Goal: Find specific page/section: Find specific page/section

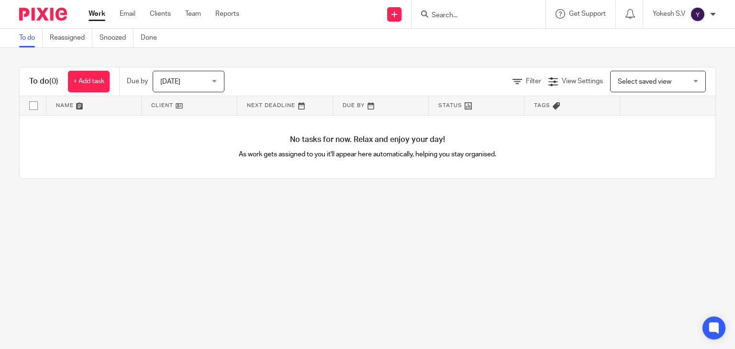
click at [441, 12] on input "Search" at bounding box center [474, 15] width 86 height 9
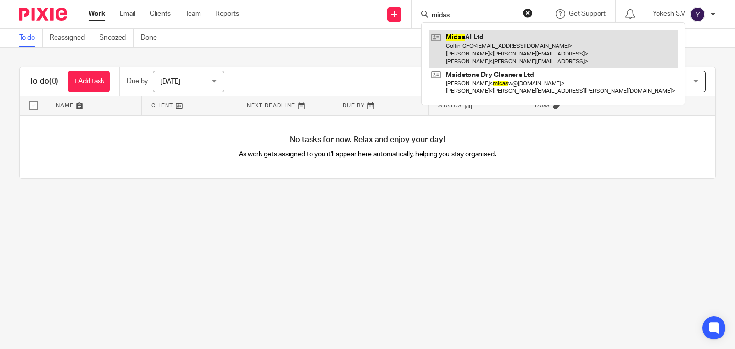
type input "midas"
click at [535, 58] on link at bounding box center [553, 49] width 249 height 38
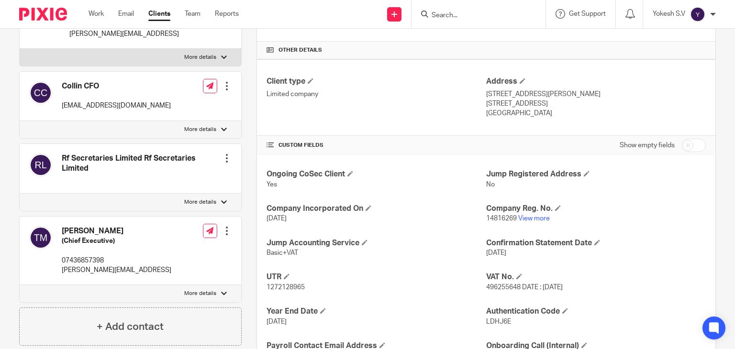
scroll to position [214, 0]
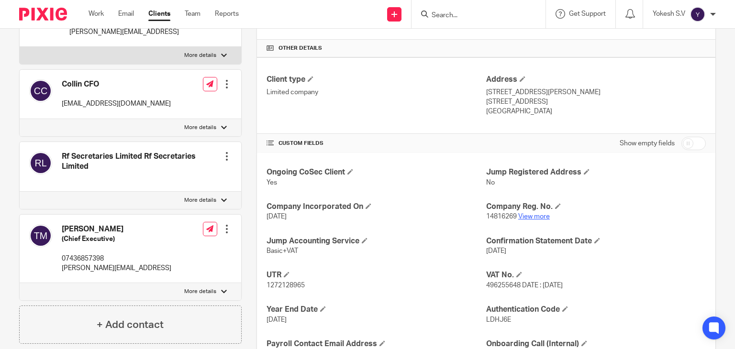
click at [528, 214] on link "View more" at bounding box center [534, 216] width 32 height 7
click at [443, 21] on div at bounding box center [478, 14] width 134 height 28
click at [443, 18] on input "Search" at bounding box center [474, 15] width 86 height 9
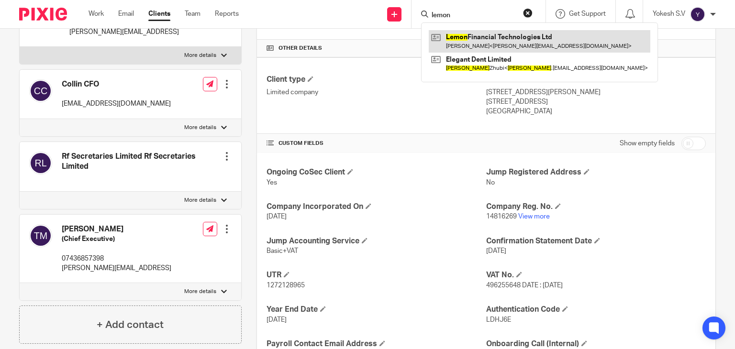
type input "lemon"
click at [458, 41] on link at bounding box center [540, 41] width 222 height 22
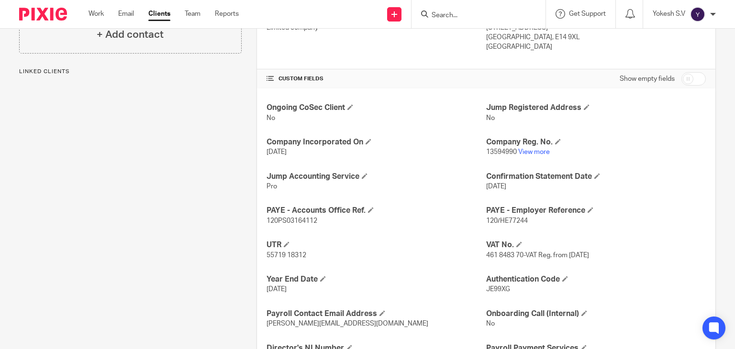
scroll to position [294, 0]
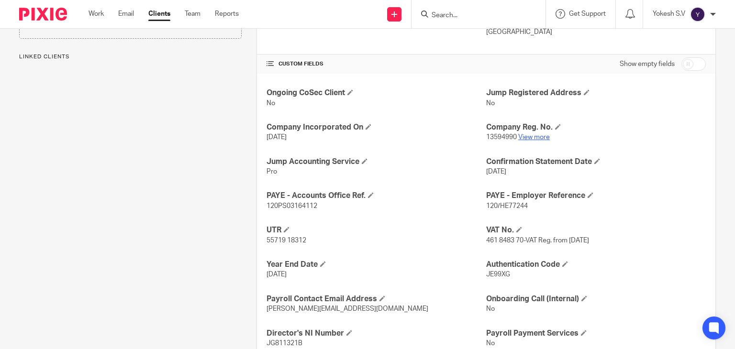
click at [531, 136] on link "View more" at bounding box center [534, 137] width 32 height 7
click at [454, 18] on input "Search" at bounding box center [474, 15] width 86 height 9
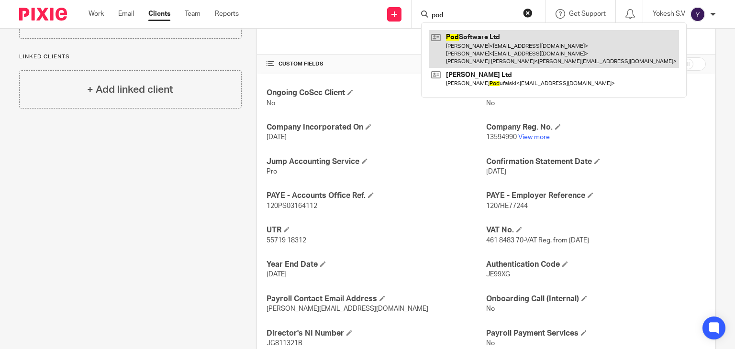
type input "pod"
click at [491, 50] on link at bounding box center [554, 49] width 250 height 38
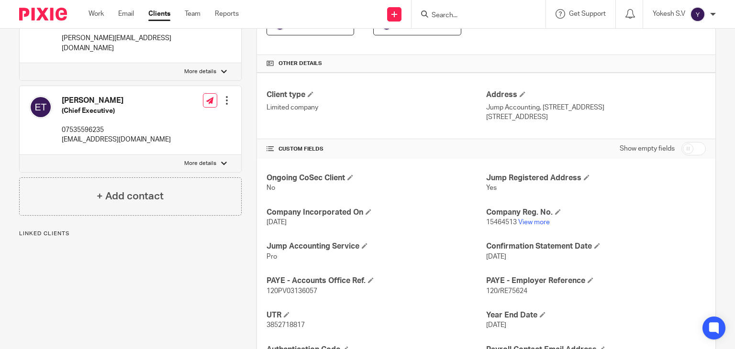
scroll to position [208, 0]
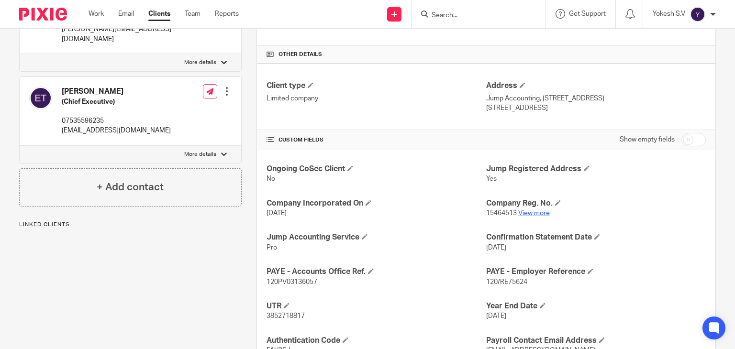
click at [532, 213] on link "View more" at bounding box center [534, 213] width 32 height 7
click at [444, 16] on input "Search" at bounding box center [474, 15] width 86 height 9
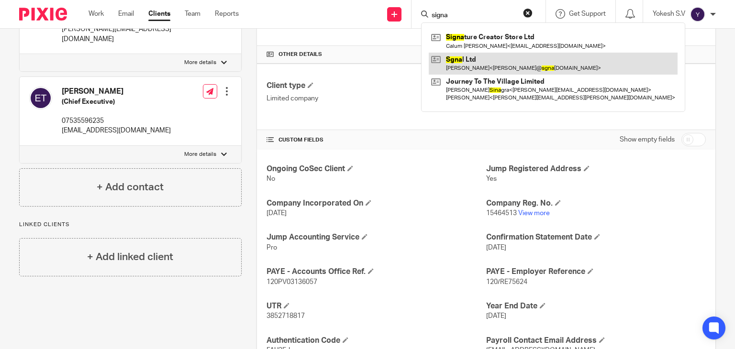
type input "signa"
click at [533, 54] on link at bounding box center [553, 64] width 249 height 22
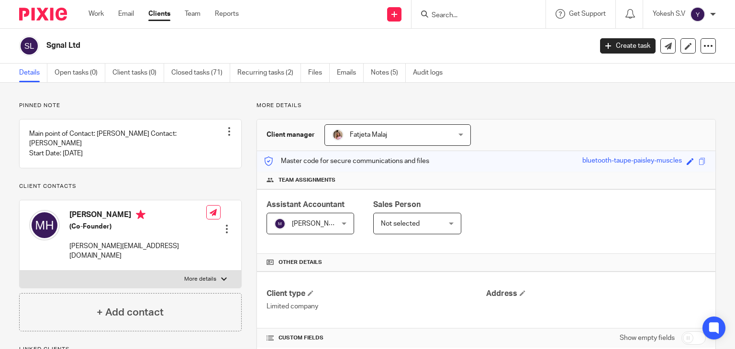
click at [460, 16] on input "Search" at bounding box center [474, 15] width 86 height 9
click at [460, 15] on input "Search" at bounding box center [474, 15] width 86 height 9
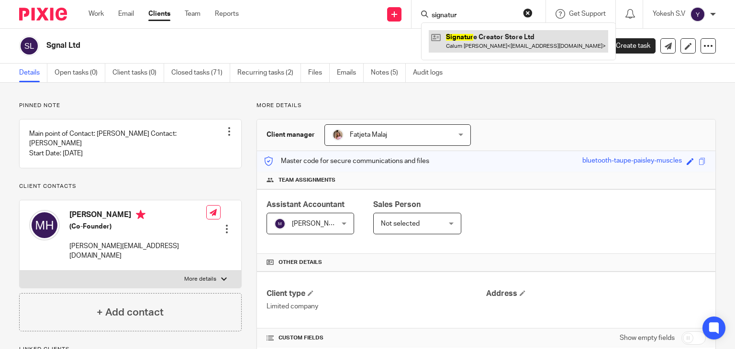
type input "signatur"
click at [492, 44] on link at bounding box center [518, 41] width 179 height 22
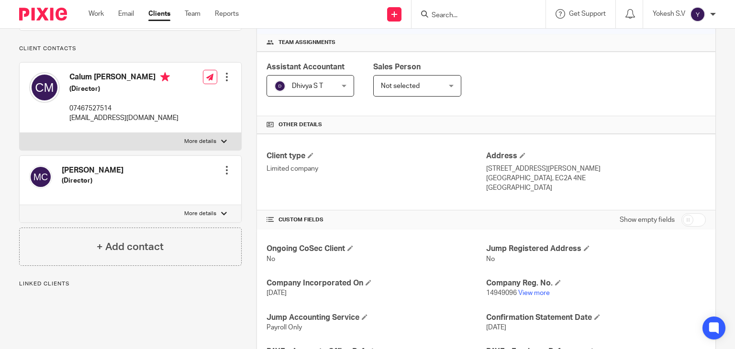
scroll to position [149, 0]
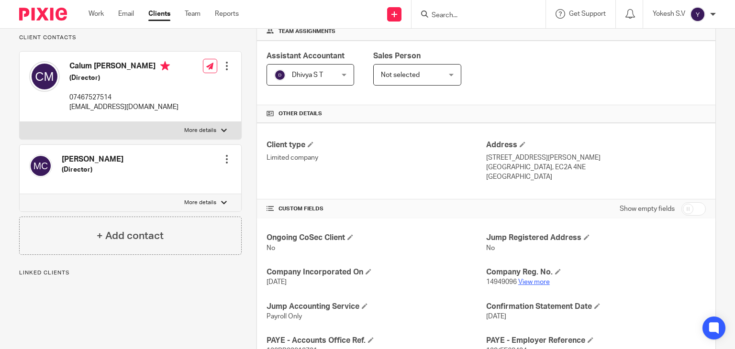
click at [537, 280] on link "View more" at bounding box center [534, 282] width 32 height 7
click at [442, 10] on form at bounding box center [482, 14] width 102 height 12
click at [434, 18] on input "Search" at bounding box center [474, 15] width 86 height 9
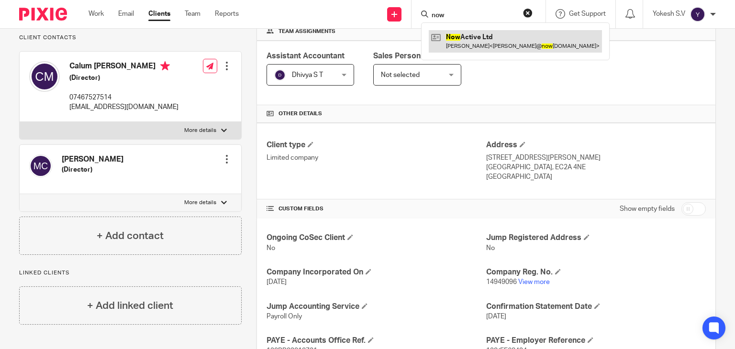
type input "now"
click at [486, 36] on link at bounding box center [515, 41] width 173 height 22
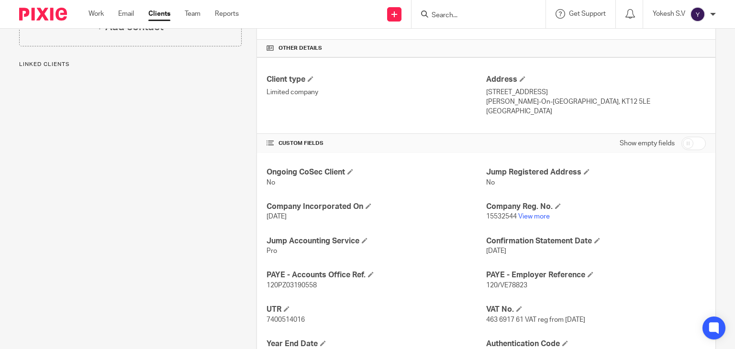
scroll to position [237, 0]
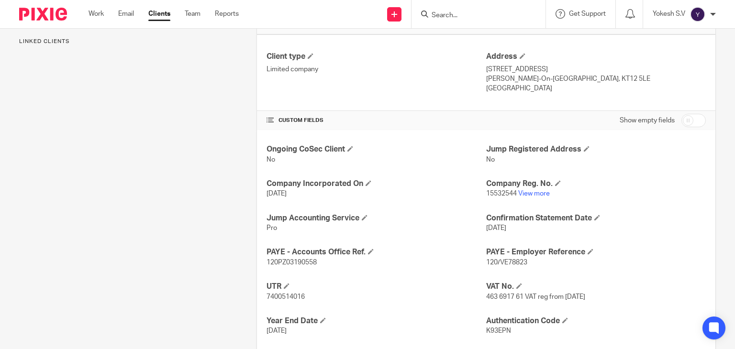
click at [530, 189] on p "15532544 View more" at bounding box center [596, 194] width 220 height 10
click at [529, 193] on link "View more" at bounding box center [534, 193] width 32 height 7
click at [442, 14] on input "Search" at bounding box center [474, 15] width 86 height 9
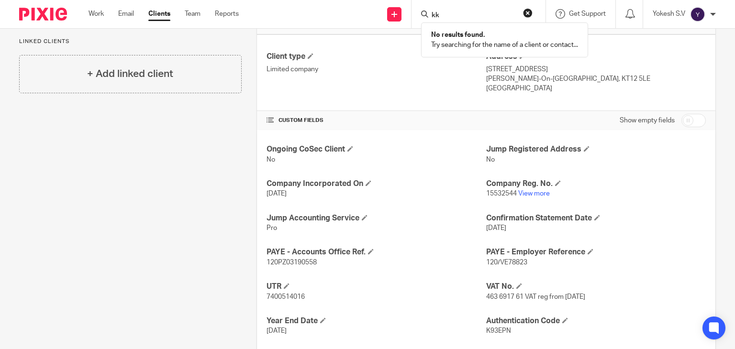
type input "k"
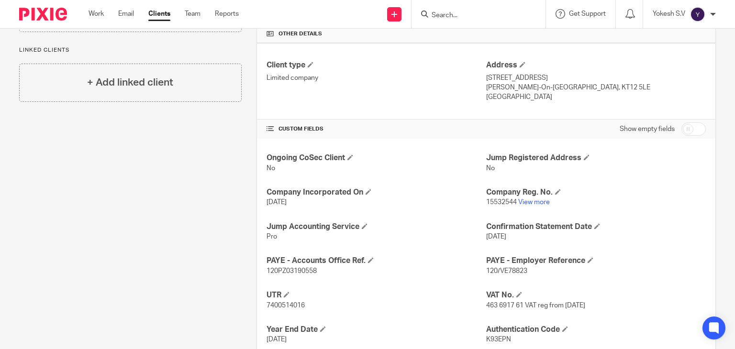
scroll to position [326, 0]
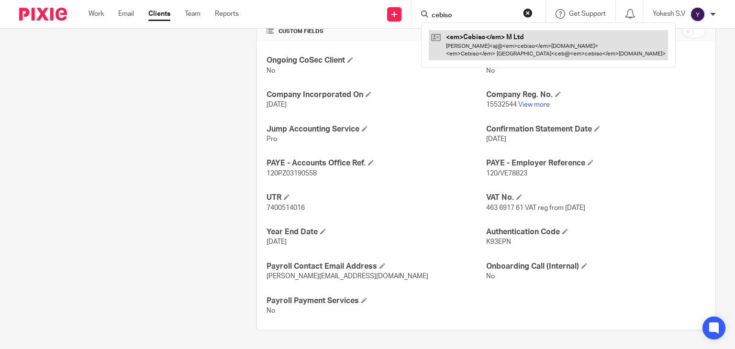
type input "cebiso"
click at [463, 34] on link at bounding box center [548, 45] width 239 height 30
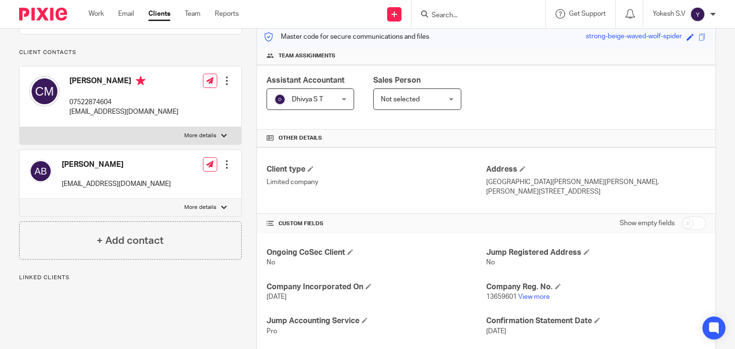
scroll to position [132, 0]
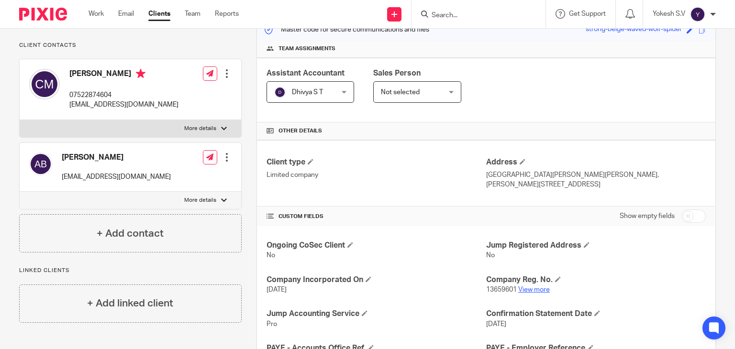
click at [525, 287] on link "View more" at bounding box center [534, 290] width 32 height 7
click at [437, 8] on div at bounding box center [478, 14] width 134 height 28
click at [437, 12] on input "Search" at bounding box center [474, 15] width 86 height 9
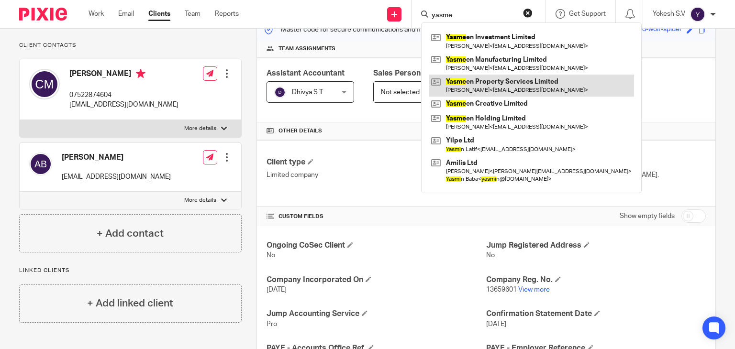
type input "yasme"
click at [497, 77] on link at bounding box center [531, 86] width 205 height 22
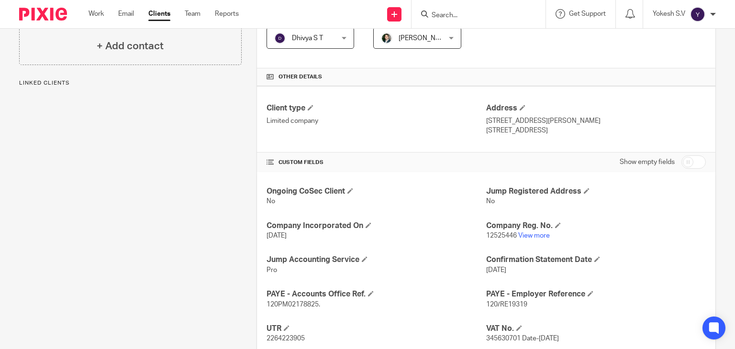
scroll to position [188, 0]
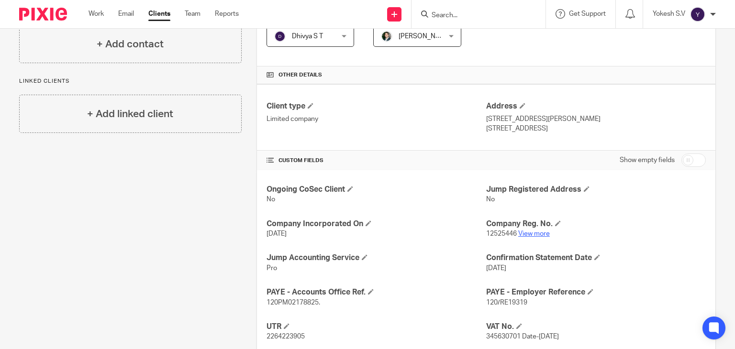
click at [531, 231] on link "View more" at bounding box center [534, 234] width 32 height 7
click at [457, 14] on input "Search" at bounding box center [474, 15] width 86 height 9
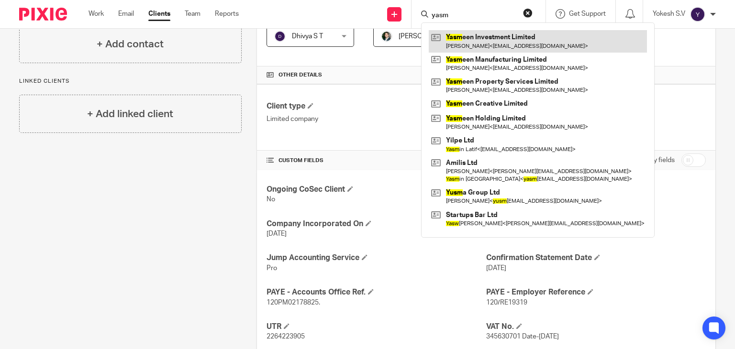
type input "yasm"
click at [503, 43] on link at bounding box center [538, 41] width 218 height 22
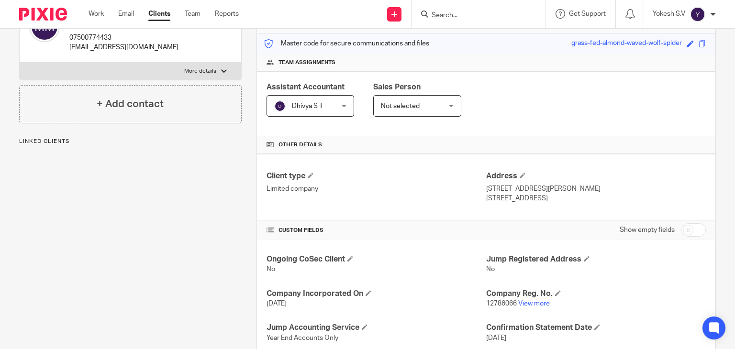
scroll to position [119, 0]
click at [444, 16] on input "Search" at bounding box center [474, 15] width 86 height 9
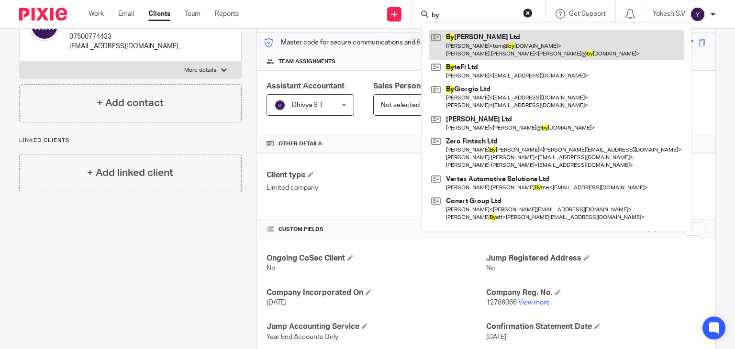
type input "by"
click at [481, 58] on link at bounding box center [556, 45] width 255 height 30
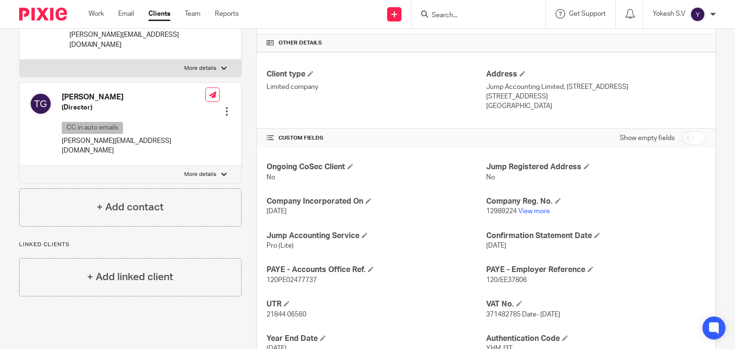
scroll to position [226, 0]
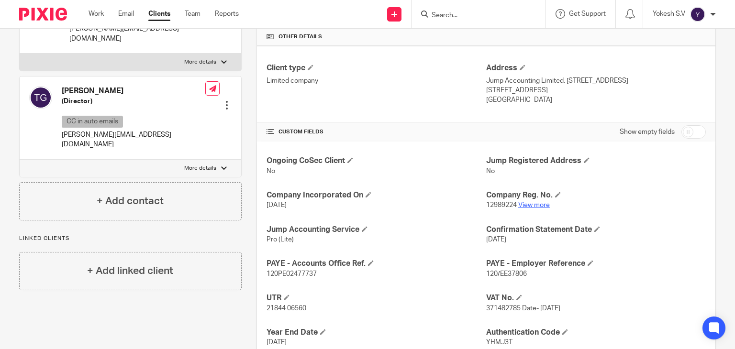
click at [532, 202] on link "View more" at bounding box center [534, 205] width 32 height 7
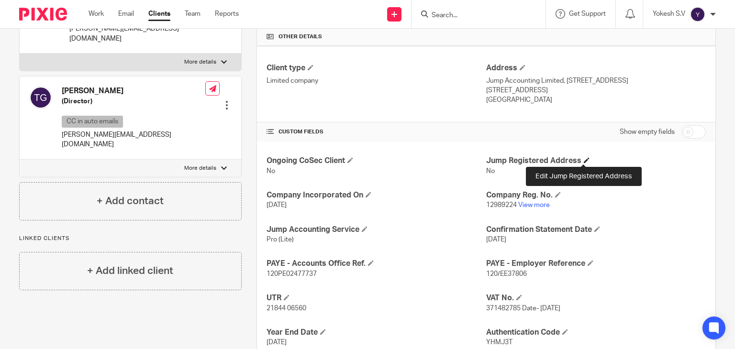
click at [584, 158] on span at bounding box center [587, 160] width 6 height 6
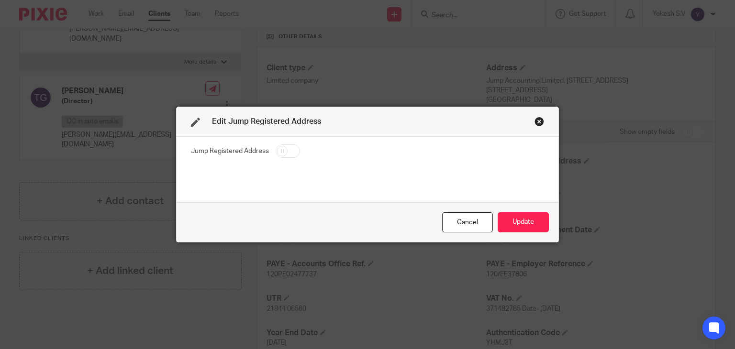
click at [281, 154] on input "checkbox" at bounding box center [288, 150] width 24 height 13
checkbox input "true"
click at [535, 222] on button "Update" at bounding box center [523, 222] width 51 height 21
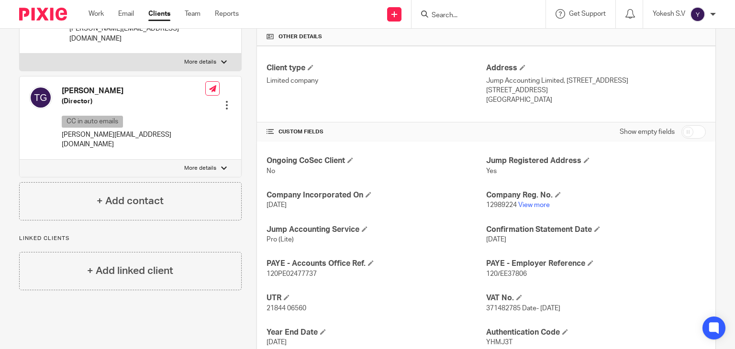
click at [443, 15] on input "Search" at bounding box center [474, 15] width 86 height 9
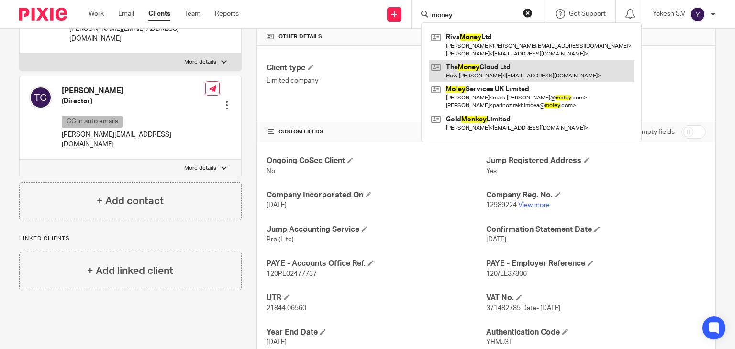
type input "money"
click at [478, 73] on link at bounding box center [531, 71] width 205 height 22
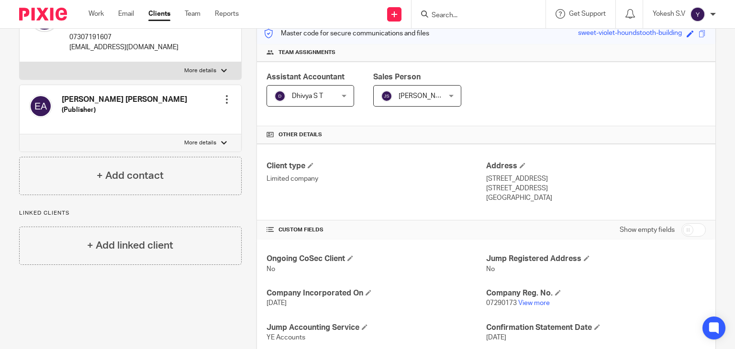
scroll to position [128, 0]
click at [442, 17] on input "Search" at bounding box center [474, 15] width 86 height 9
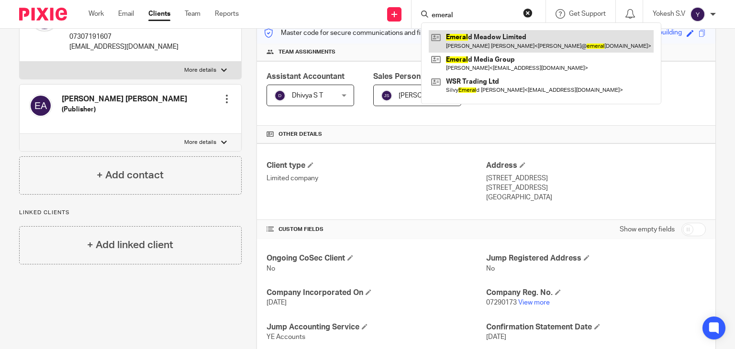
type input "emeral"
click at [505, 31] on link at bounding box center [541, 41] width 225 height 22
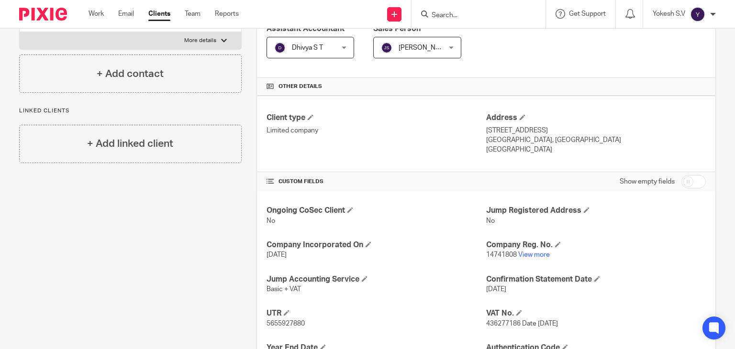
scroll to position [177, 0]
click at [523, 252] on link "View more" at bounding box center [534, 254] width 32 height 7
click at [446, 14] on input "Search" at bounding box center [474, 15] width 86 height 9
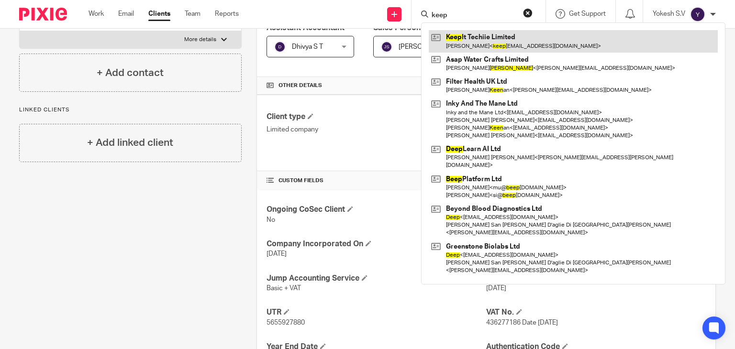
type input "keep"
click at [484, 39] on link at bounding box center [573, 41] width 289 height 22
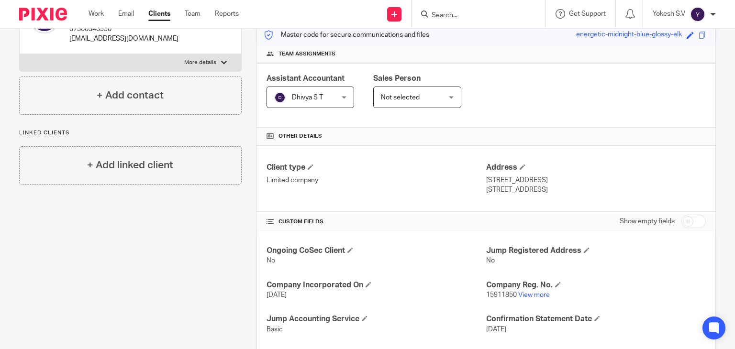
scroll to position [132, 0]
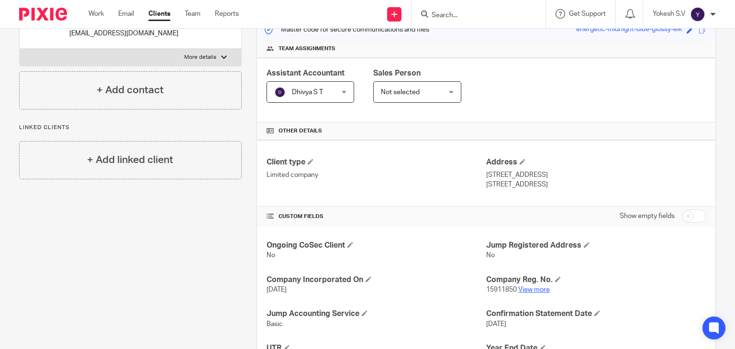
click at [539, 289] on link "View more" at bounding box center [534, 290] width 32 height 7
click at [450, 10] on form at bounding box center [482, 14] width 102 height 12
click at [449, 12] on input "Search" at bounding box center [474, 15] width 86 height 9
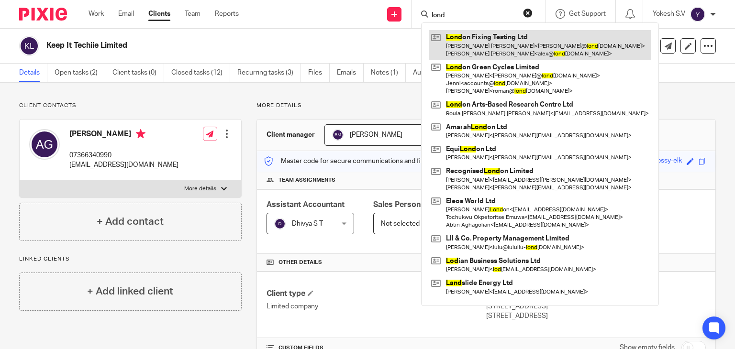
type input "lond"
click at [499, 49] on link at bounding box center [540, 45] width 222 height 30
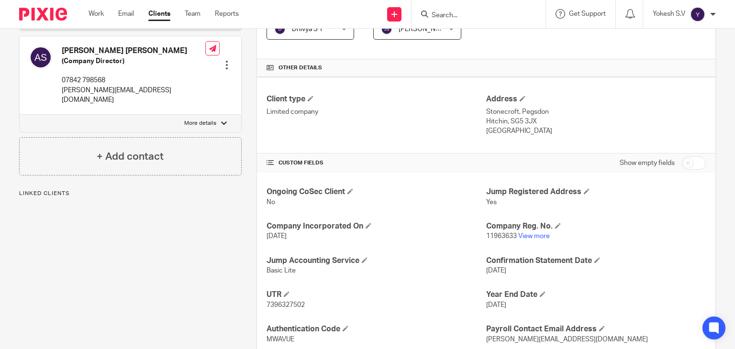
scroll to position [197, 0]
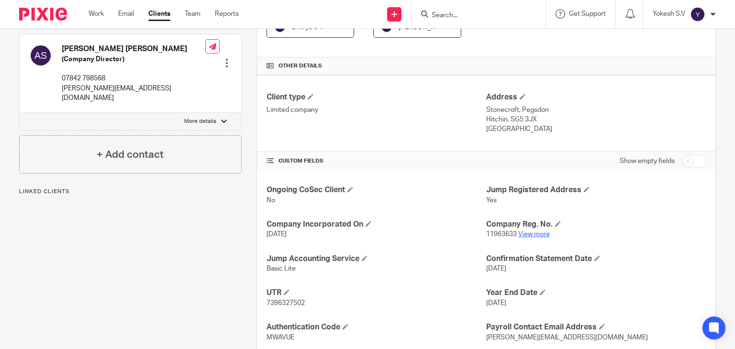
click at [542, 233] on link "View more" at bounding box center [534, 234] width 32 height 7
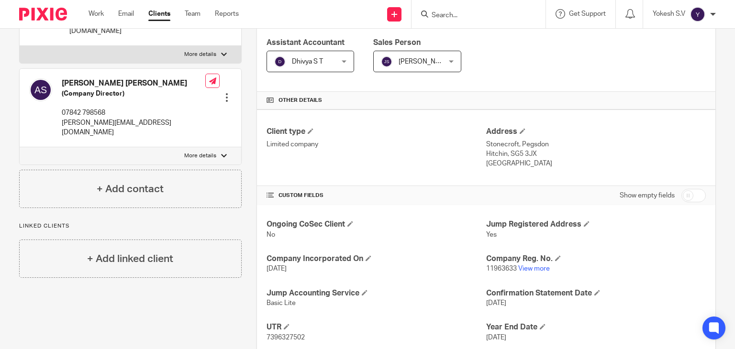
scroll to position [168, 0]
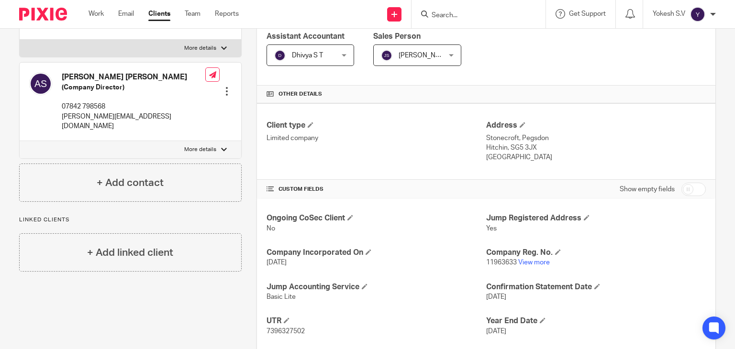
click at [458, 12] on input "Search" at bounding box center [474, 15] width 86 height 9
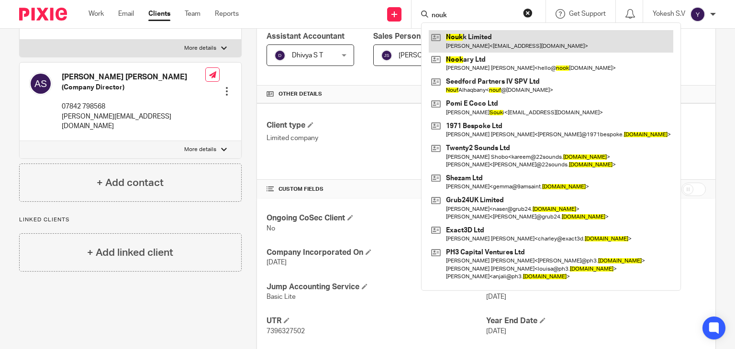
type input "nouk"
click at [475, 39] on link at bounding box center [551, 41] width 244 height 22
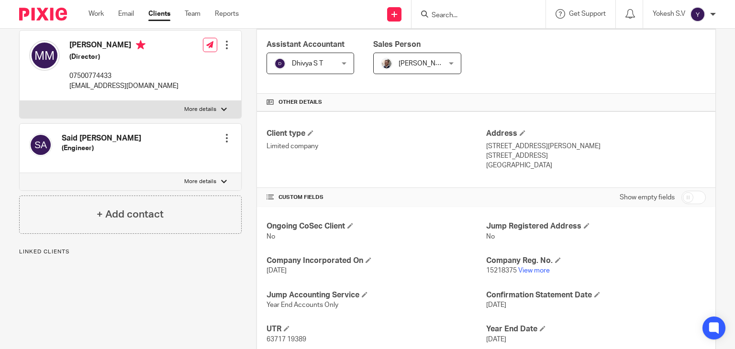
scroll to position [161, 0]
click at [534, 267] on link "View more" at bounding box center [534, 270] width 32 height 7
click at [463, 13] on input "Search" at bounding box center [474, 15] width 86 height 9
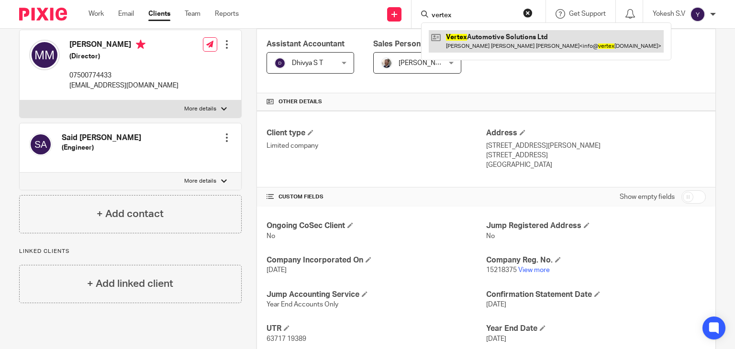
type input "vertex"
click at [524, 44] on link at bounding box center [546, 41] width 235 height 22
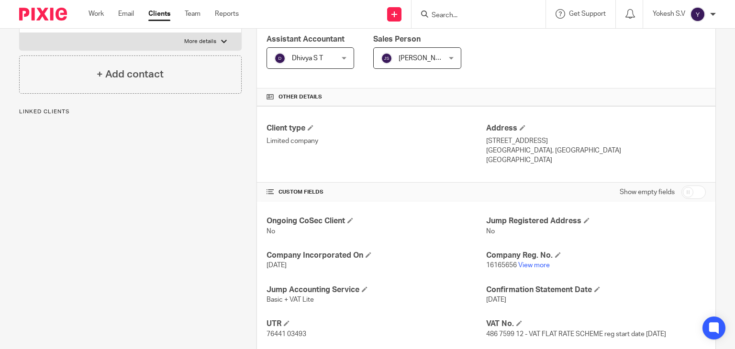
scroll to position [166, 0]
drag, startPoint x: 526, startPoint y: 258, endPoint x: 529, endPoint y: 263, distance: 5.6
click at [529, 263] on div "Company Reg. No. 16165656 View more" at bounding box center [596, 260] width 220 height 20
click at [529, 263] on link "View more" at bounding box center [534, 264] width 32 height 7
click at [452, 11] on input "Search" at bounding box center [474, 15] width 86 height 9
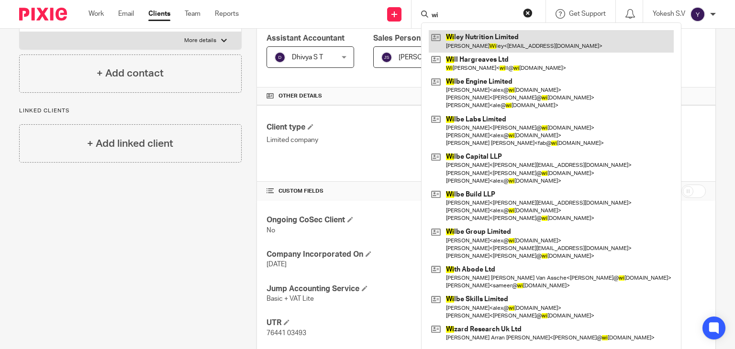
type input "wi"
click at [477, 33] on link at bounding box center [551, 41] width 245 height 22
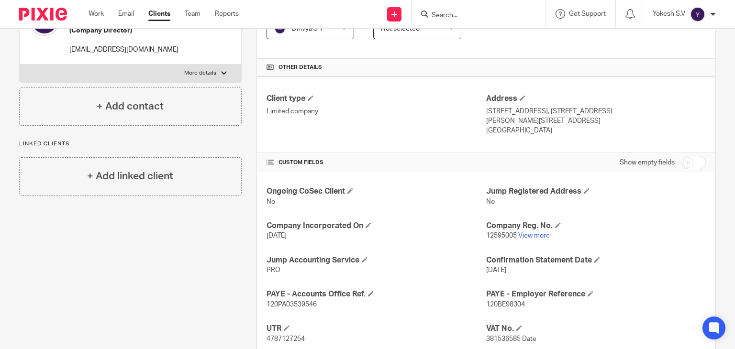
scroll to position [226, 0]
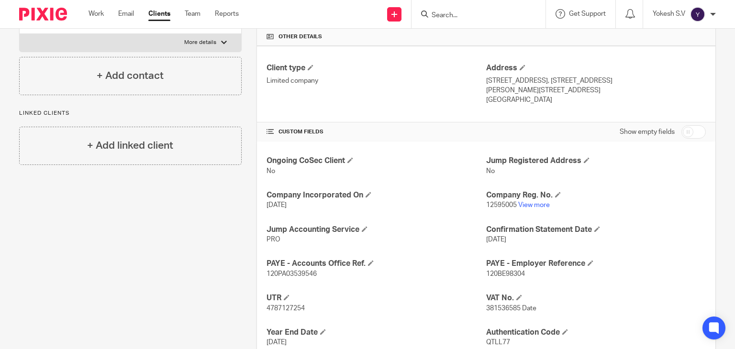
click at [527, 207] on p "12595005 View more" at bounding box center [596, 205] width 220 height 10
click at [529, 199] on h4 "Company Reg. No." at bounding box center [596, 195] width 220 height 10
click at [528, 202] on link "View more" at bounding box center [534, 205] width 32 height 7
click at [439, 15] on input "Search" at bounding box center [474, 15] width 86 height 9
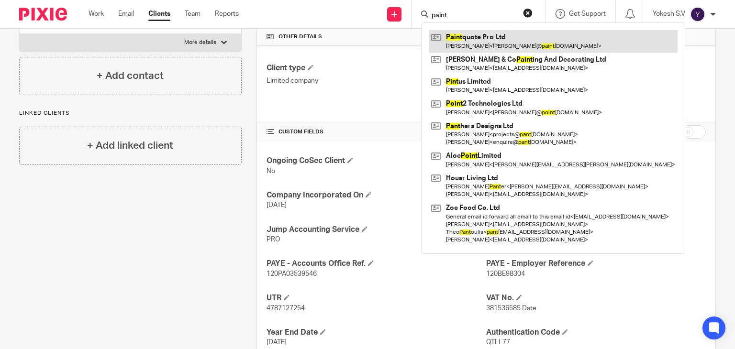
type input "paint"
click at [483, 40] on link at bounding box center [553, 41] width 249 height 22
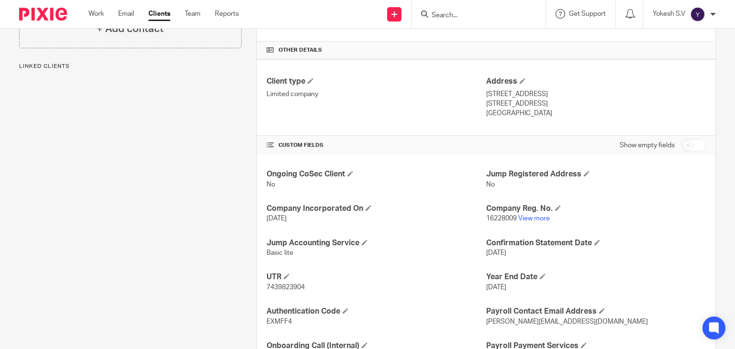
scroll to position [233, 0]
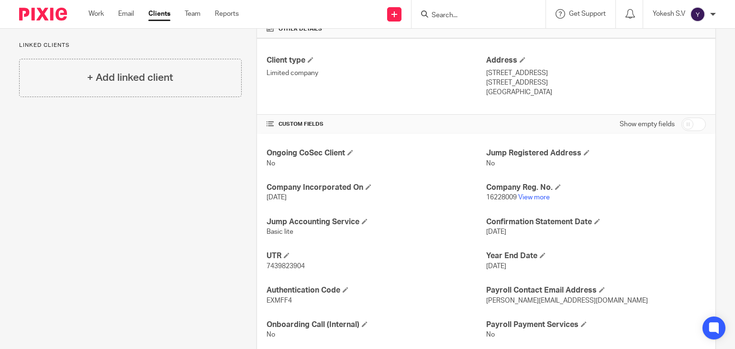
click at [525, 200] on p "16228009 View more" at bounding box center [596, 198] width 220 height 10
click at [525, 197] on link "View more" at bounding box center [534, 197] width 32 height 7
click at [447, 12] on input "Search" at bounding box center [474, 15] width 86 height 9
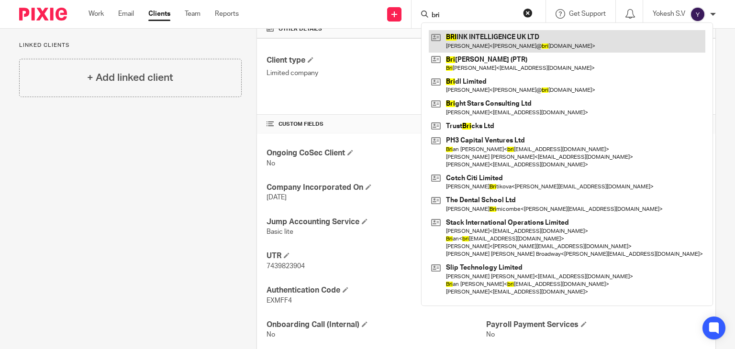
type input "bri"
click at [469, 35] on link at bounding box center [567, 41] width 277 height 22
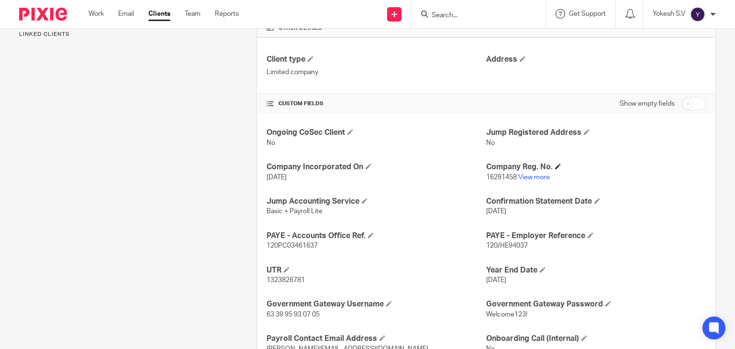
scroll to position [237, 0]
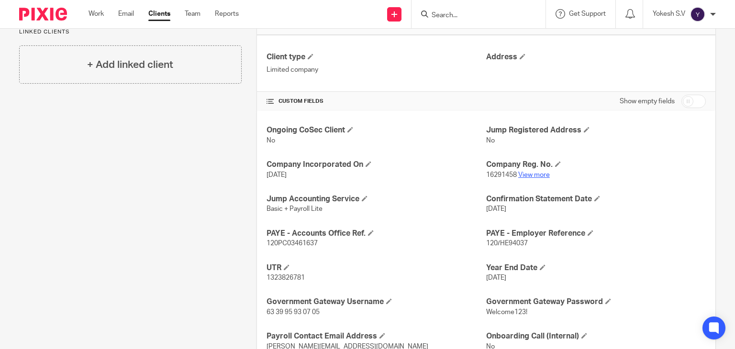
click at [523, 173] on link "View more" at bounding box center [534, 175] width 32 height 7
click at [446, 7] on div at bounding box center [478, 14] width 134 height 28
click at [443, 11] on input "Search" at bounding box center [474, 15] width 86 height 9
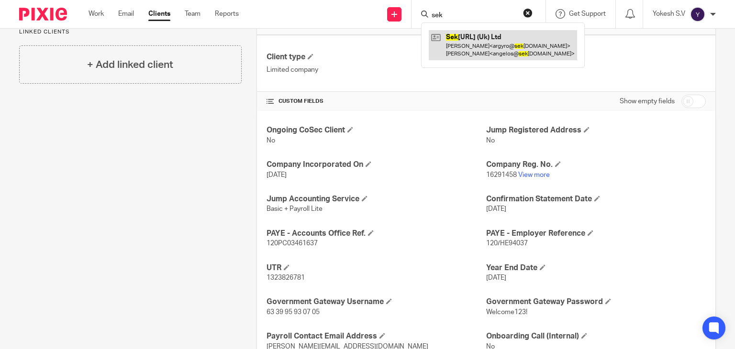
type input "sek"
click at [467, 36] on link at bounding box center [503, 45] width 148 height 30
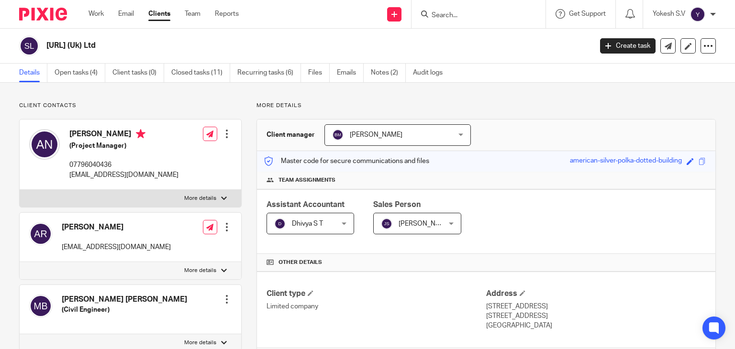
click at [453, 10] on form at bounding box center [482, 14] width 102 height 12
click at [450, 16] on input "Search" at bounding box center [474, 15] width 86 height 9
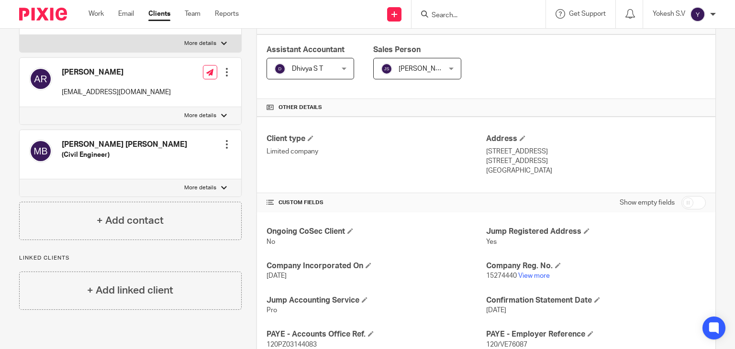
scroll to position [229, 0]
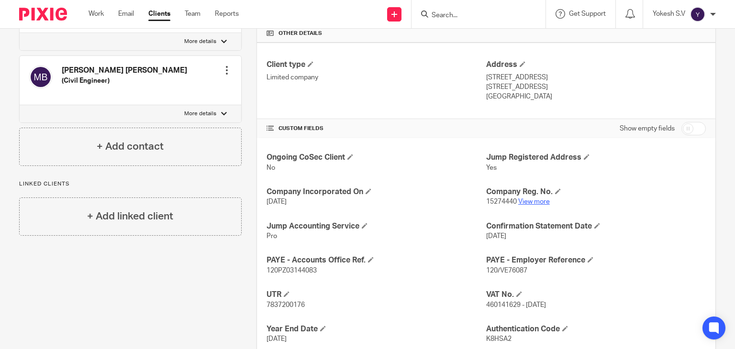
click at [534, 203] on link "View more" at bounding box center [534, 202] width 32 height 7
click at [439, 16] on input "Search" at bounding box center [474, 15] width 86 height 9
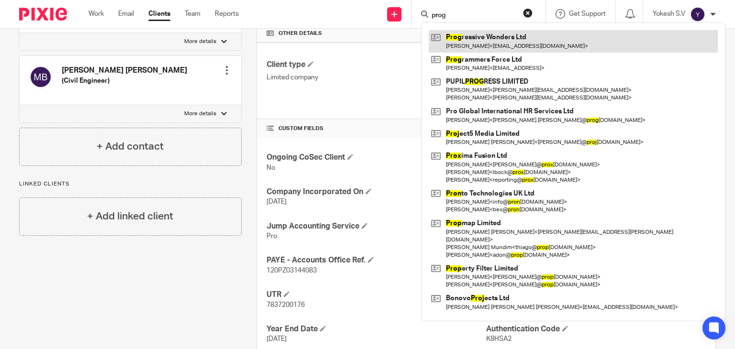
type input "prog"
click at [478, 43] on link at bounding box center [573, 41] width 289 height 22
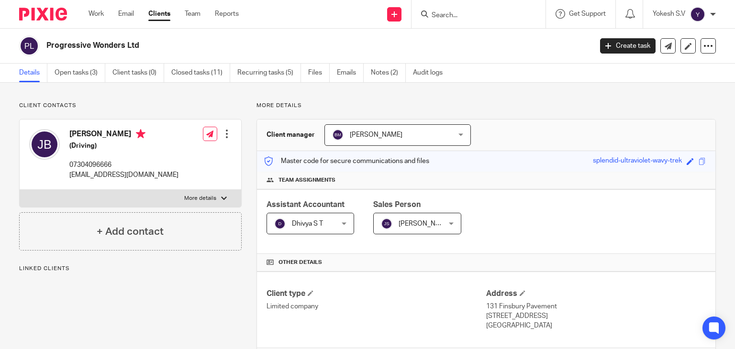
scroll to position [121, 0]
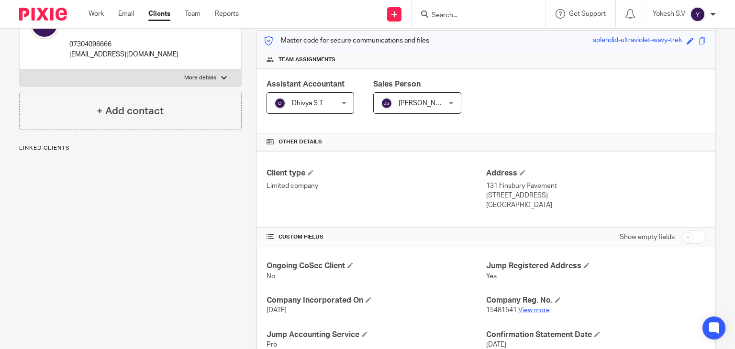
click at [524, 308] on link "View more" at bounding box center [534, 310] width 32 height 7
click at [444, 22] on div at bounding box center [478, 14] width 134 height 28
click at [440, 12] on input "Search" at bounding box center [474, 15] width 86 height 9
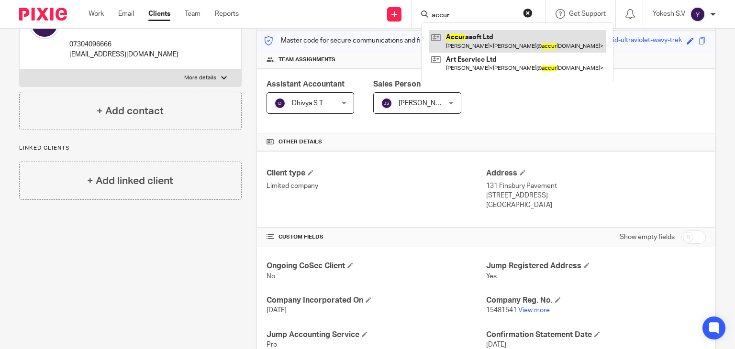
type input "accur"
click at [489, 36] on link at bounding box center [517, 41] width 177 height 22
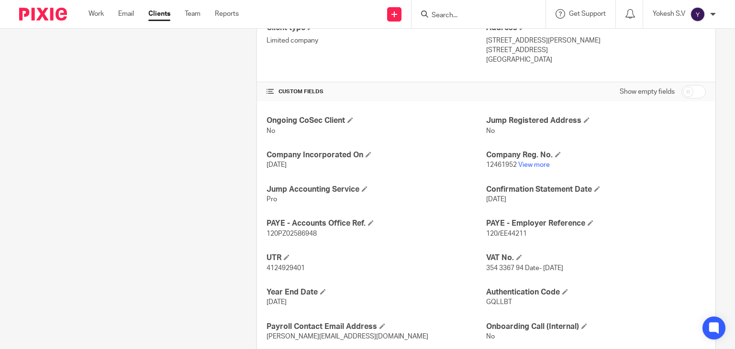
scroll to position [268, 0]
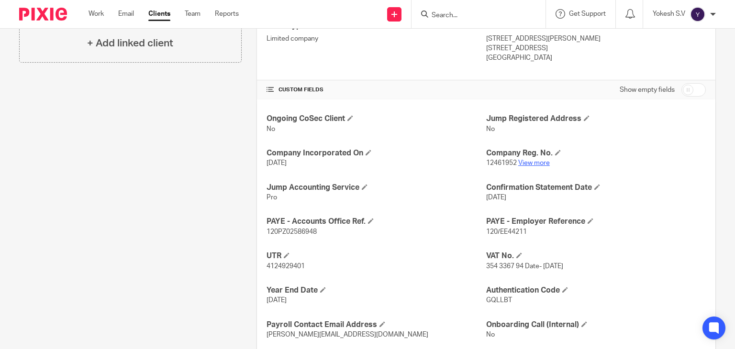
click at [526, 163] on link "View more" at bounding box center [534, 163] width 32 height 7
click at [466, 8] on form at bounding box center [482, 14] width 102 height 12
click at [464, 10] on form at bounding box center [482, 14] width 102 height 12
drag, startPoint x: 462, startPoint y: 9, endPoint x: 453, endPoint y: 16, distance: 11.7
click at [455, 14] on form at bounding box center [482, 14] width 102 height 12
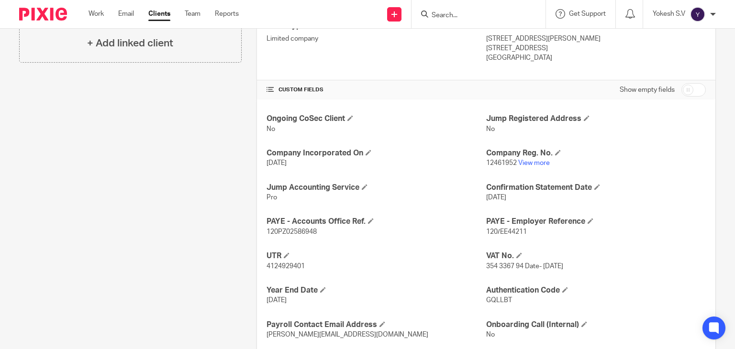
click at [452, 16] on input "Search" at bounding box center [474, 15] width 86 height 9
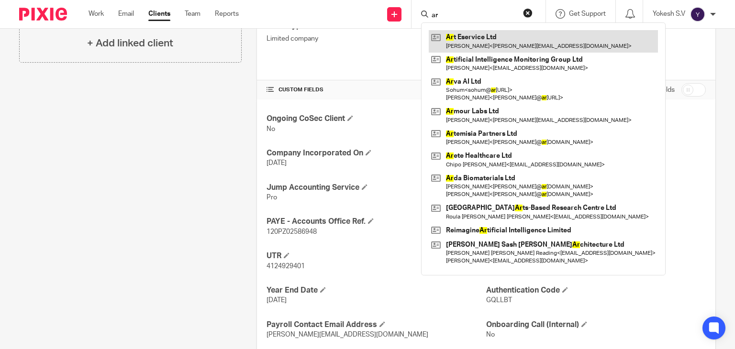
type input "ar"
click at [482, 48] on link at bounding box center [543, 41] width 229 height 22
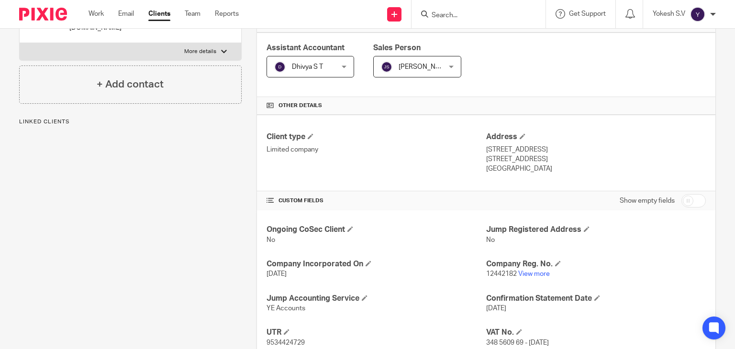
scroll to position [161, 0]
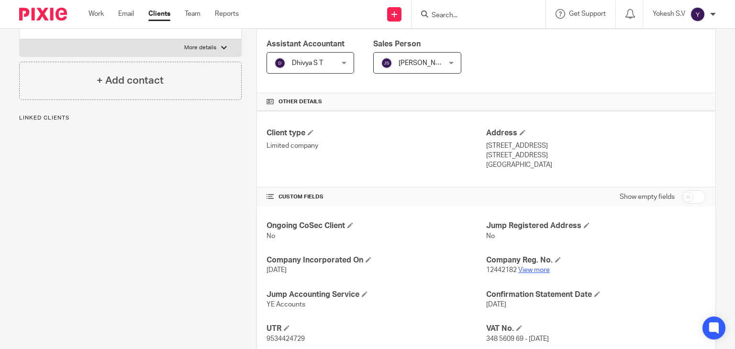
click at [533, 268] on link "View more" at bounding box center [534, 270] width 32 height 7
